Goal: Information Seeking & Learning: Learn about a topic

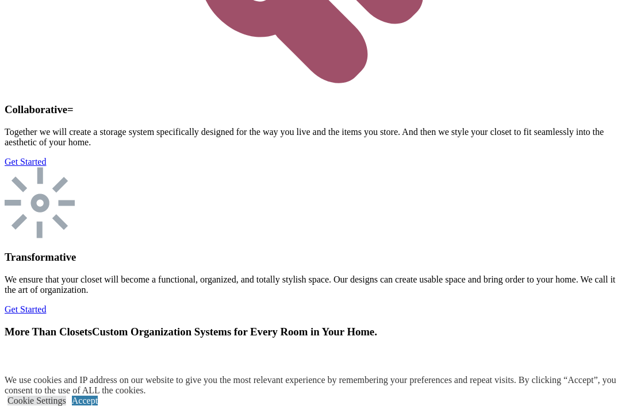
scroll to position [4329, 0]
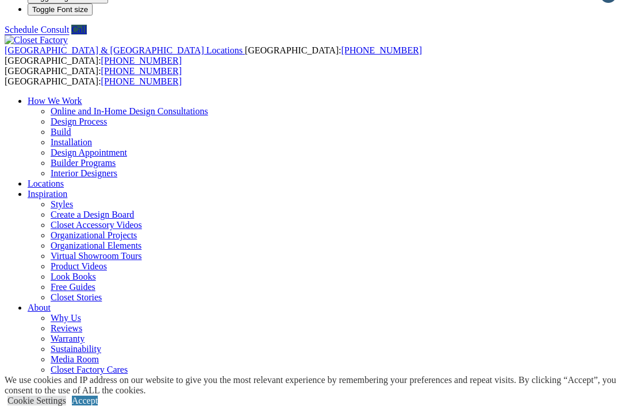
scroll to position [35, 0]
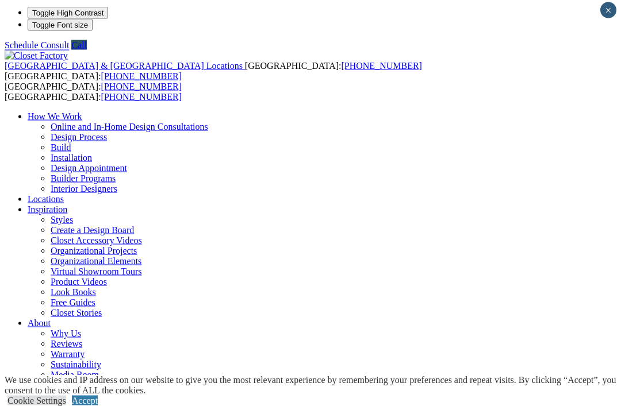
scroll to position [3, 0]
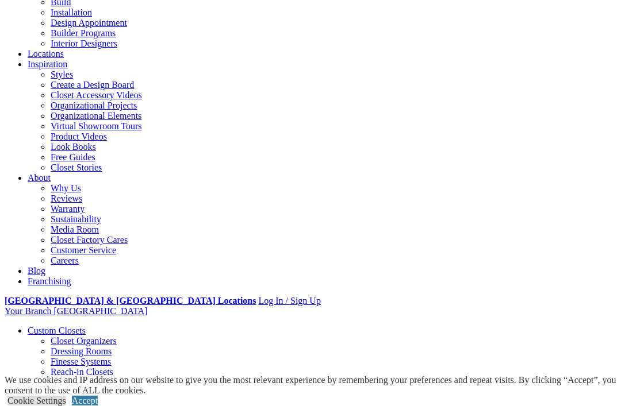
scroll to position [147, 0]
